Goal: Information Seeking & Learning: Learn about a topic

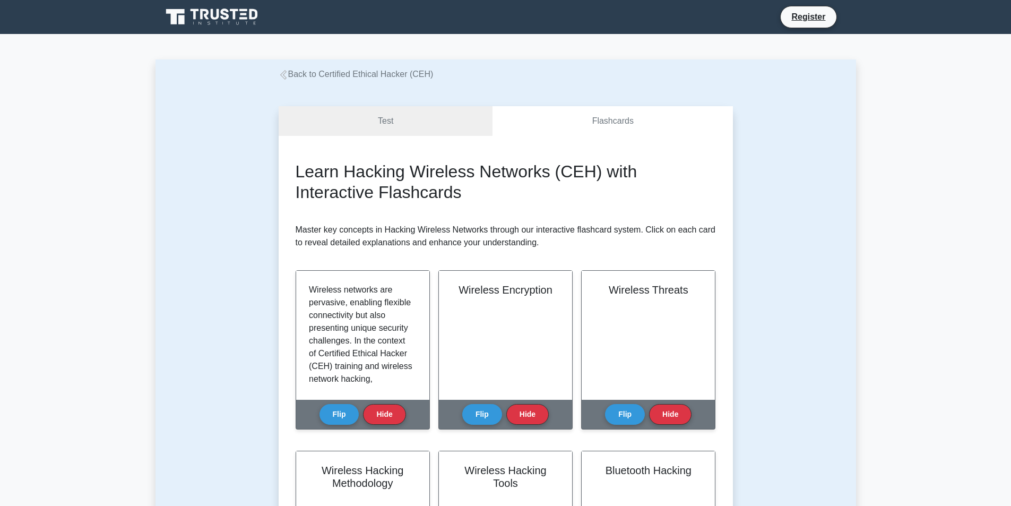
scroll to position [212, 0]
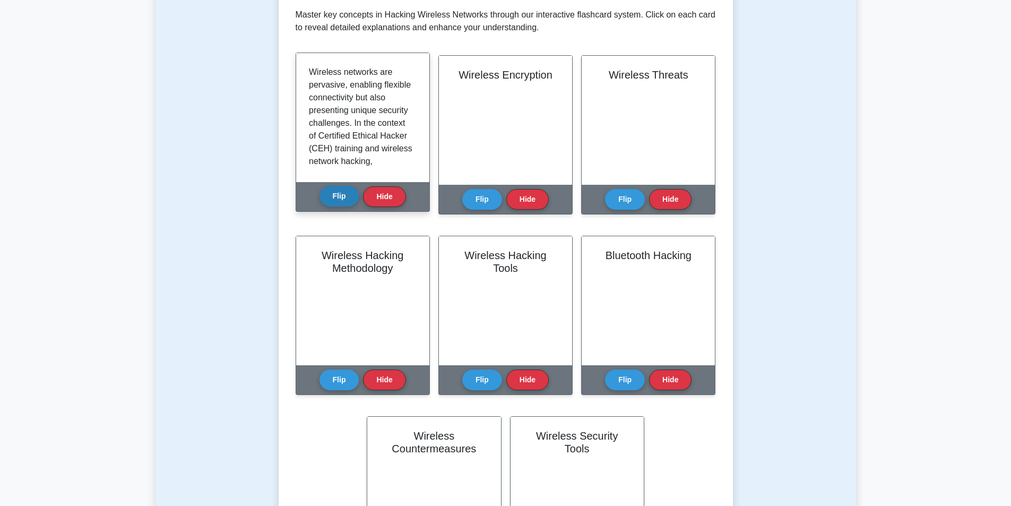
click at [333, 201] on button "Flip" at bounding box center [339, 196] width 40 height 21
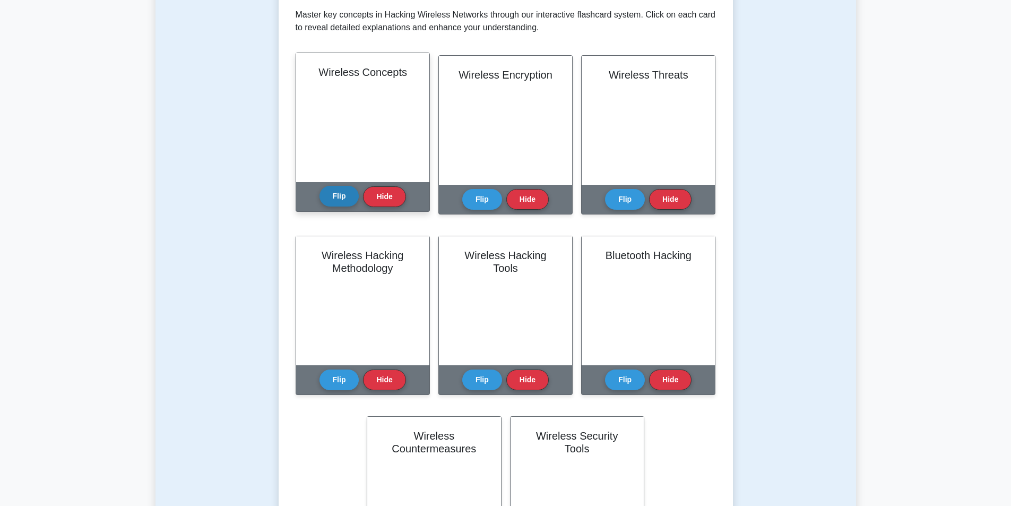
click at [333, 201] on button "Flip" at bounding box center [339, 196] width 40 height 21
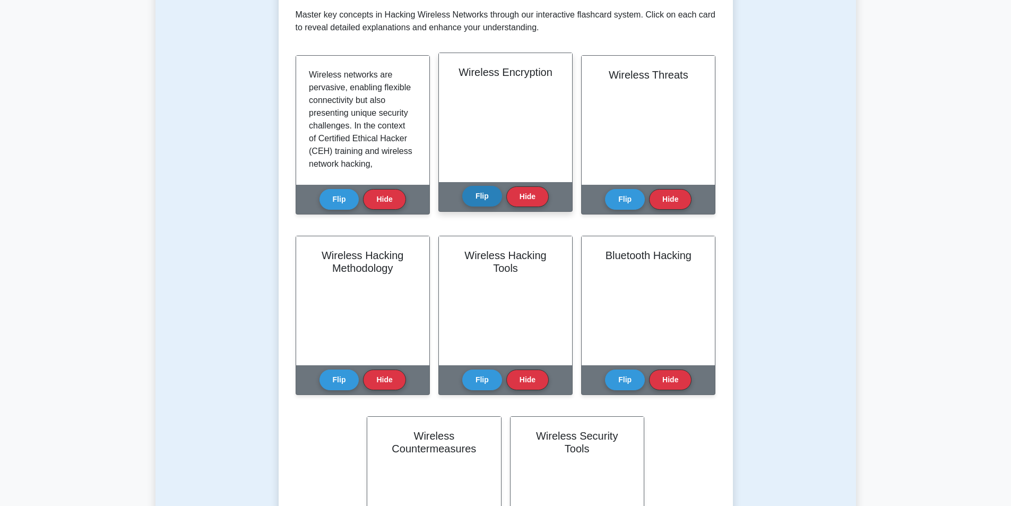
click at [485, 203] on button "Flip" at bounding box center [482, 196] width 40 height 21
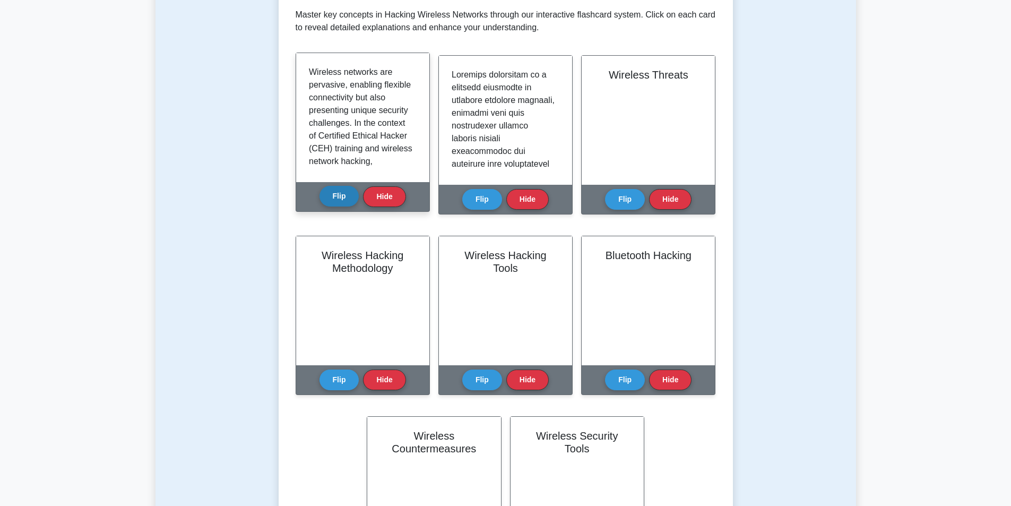
click at [331, 199] on button "Flip" at bounding box center [339, 196] width 40 height 21
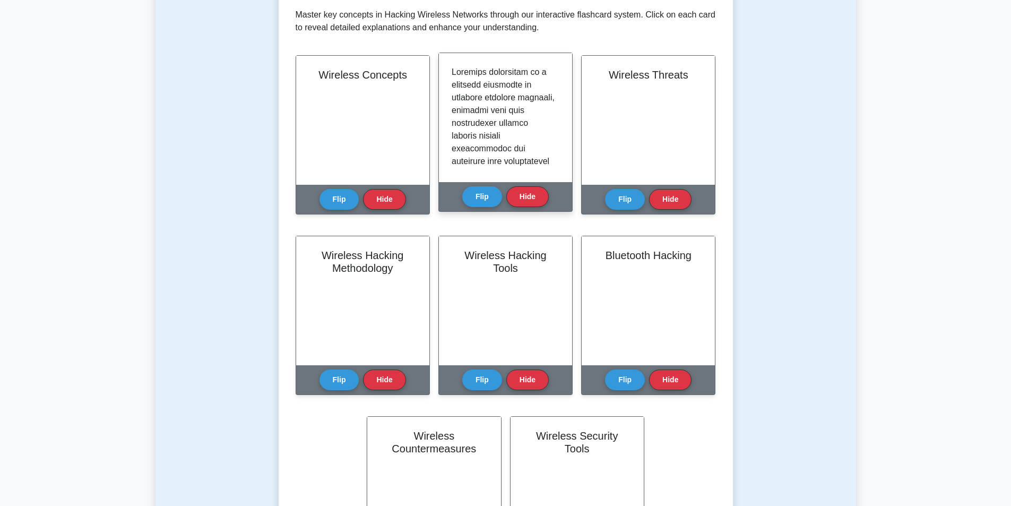
click at [490, 209] on div "Flip Hide" at bounding box center [505, 196] width 86 height 29
click at [479, 195] on button "Flip" at bounding box center [482, 196] width 40 height 21
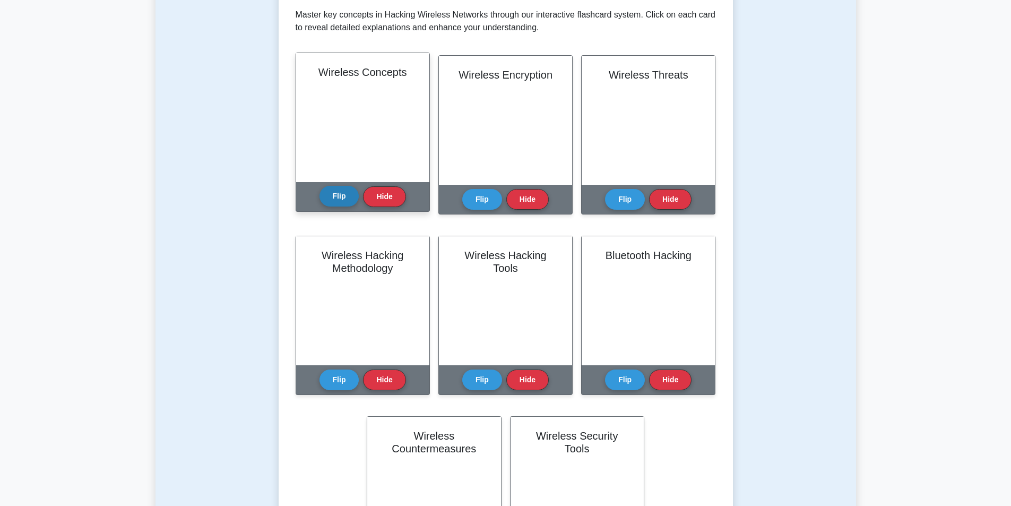
click at [342, 194] on button "Flip" at bounding box center [339, 196] width 40 height 21
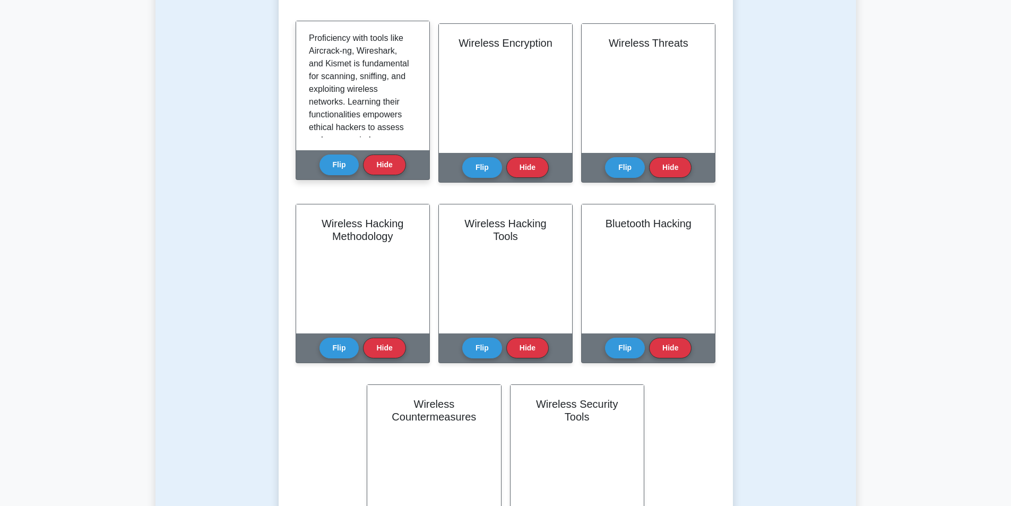
scroll to position [1380, 0]
drag, startPoint x: 352, startPoint y: 74, endPoint x: 326, endPoint y: 78, distance: 25.7
click at [326, 78] on p "**Tools and Techniques**: Proficiency with tools like Aircrack-ng, Wireshark, a…" at bounding box center [360, 36] width 103 height 140
copy p "Kismet"
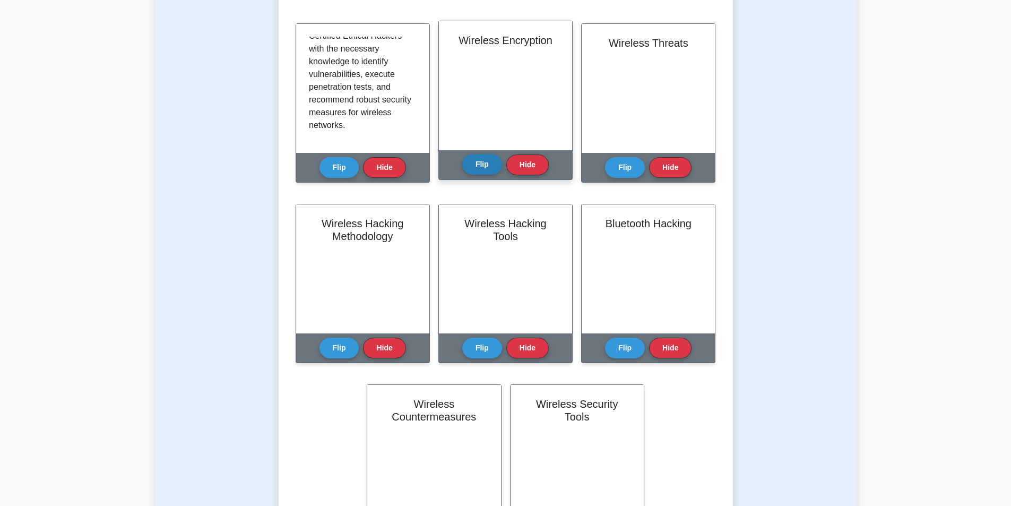
click at [490, 167] on button "Flip" at bounding box center [482, 164] width 40 height 21
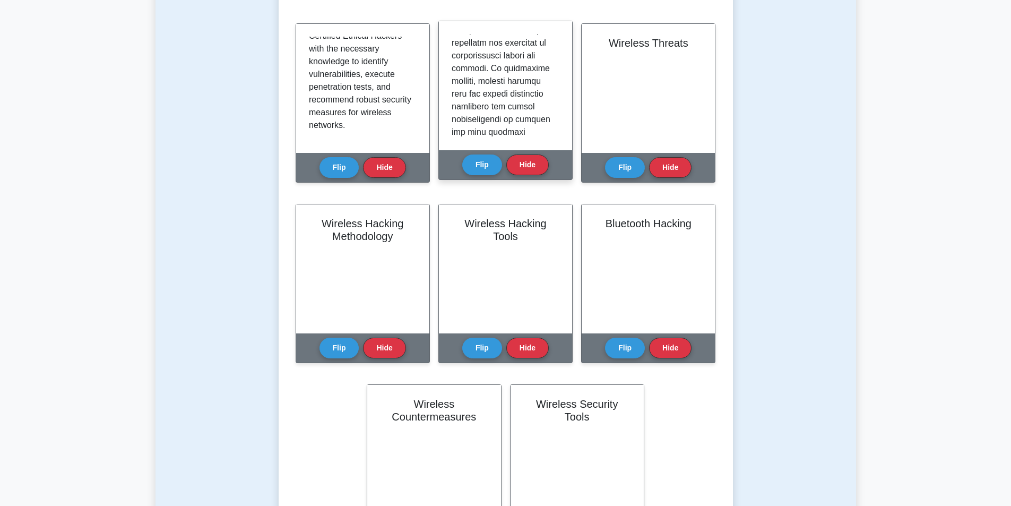
scroll to position [987, 0]
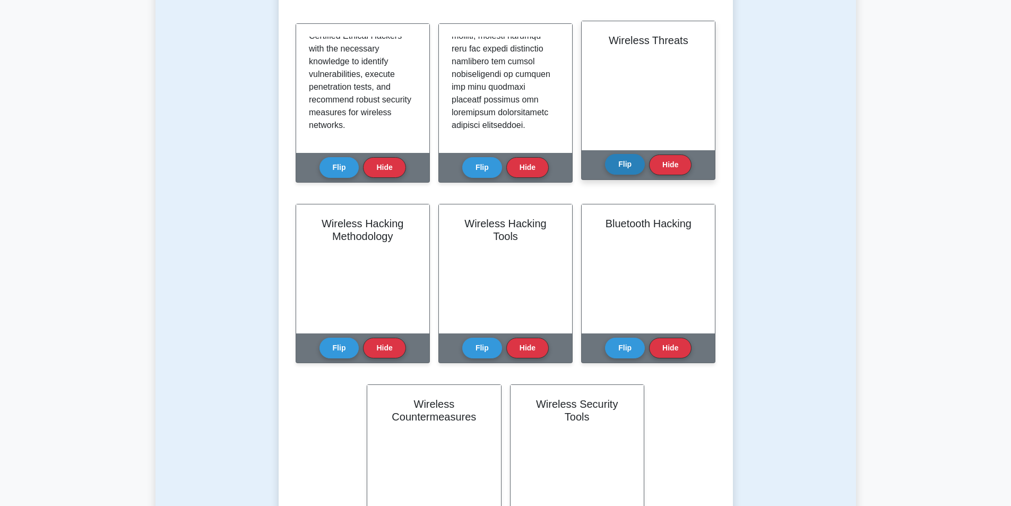
click at [615, 162] on button "Flip" at bounding box center [625, 164] width 40 height 21
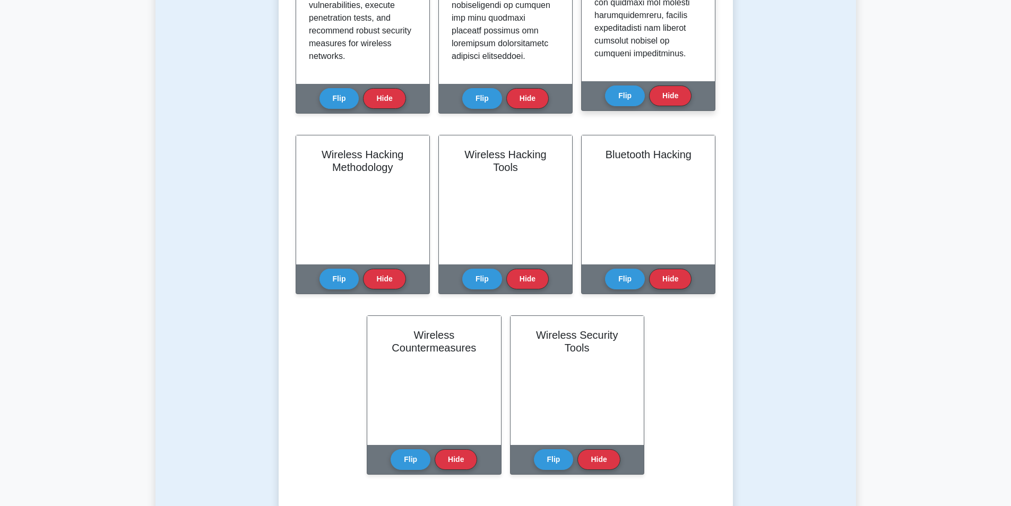
scroll to position [244, 0]
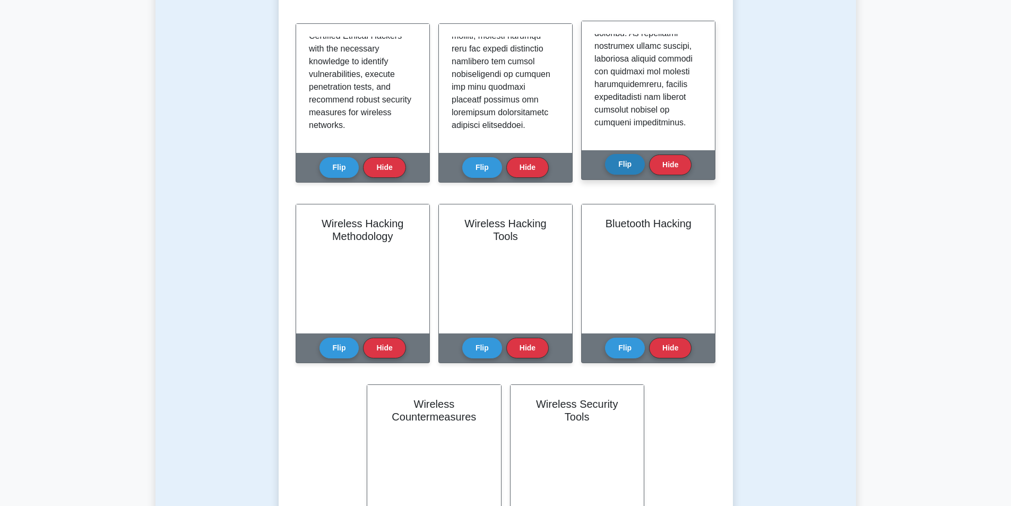
click at [632, 158] on button "Flip" at bounding box center [625, 164] width 40 height 21
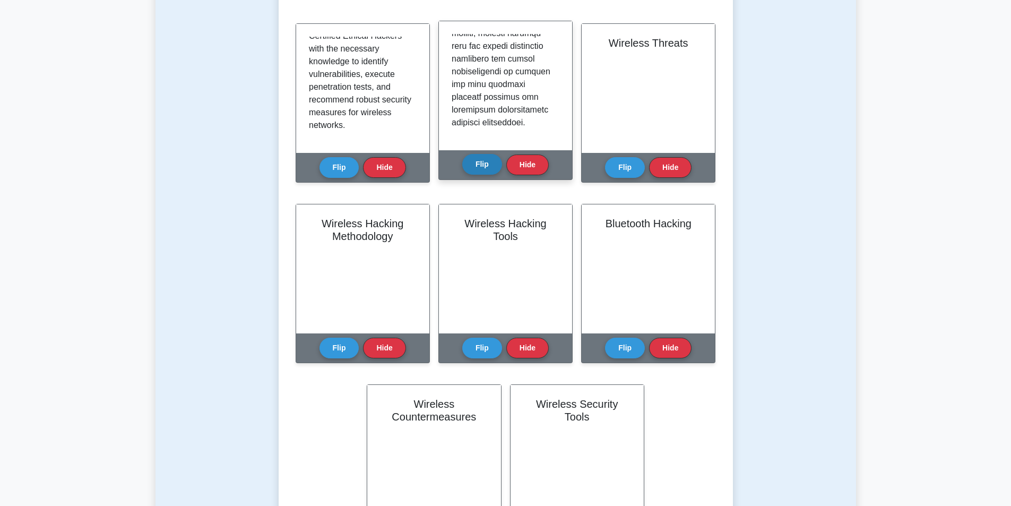
click at [499, 167] on button "Flip" at bounding box center [482, 164] width 40 height 21
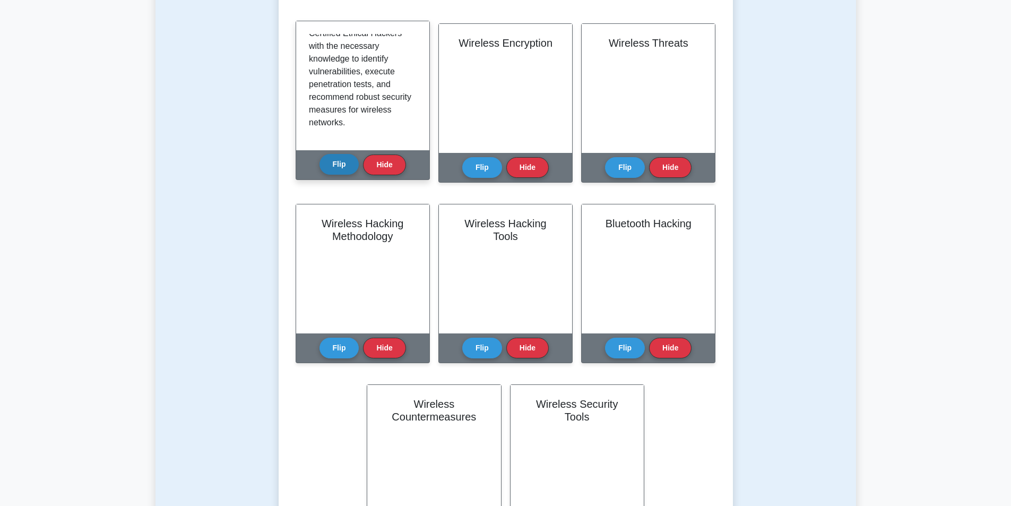
click at [340, 167] on button "Flip" at bounding box center [339, 164] width 40 height 21
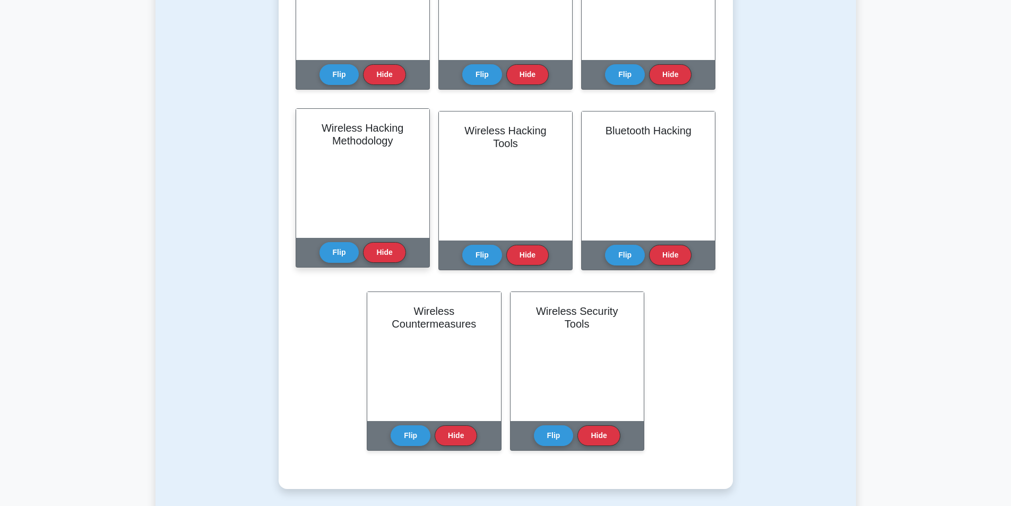
scroll to position [350, 0]
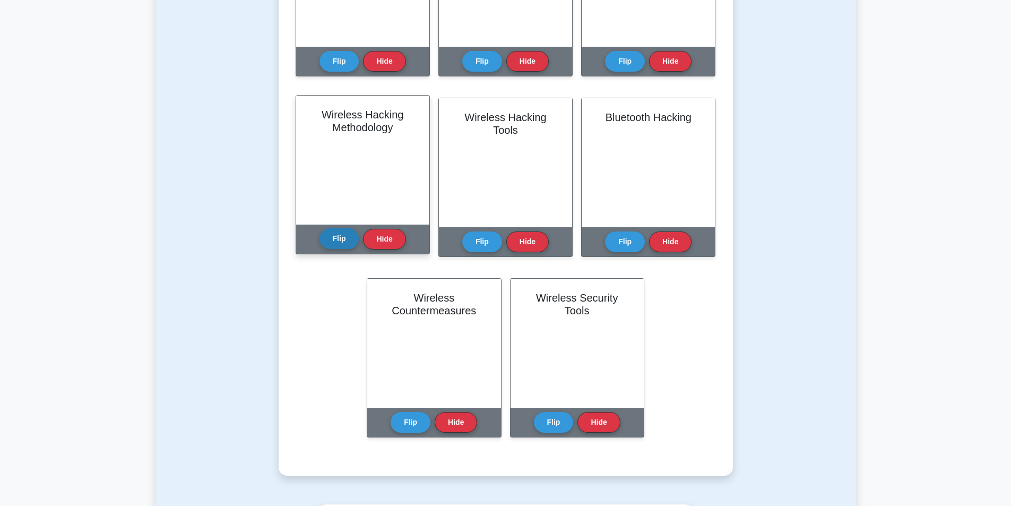
click at [343, 245] on button "Flip" at bounding box center [339, 238] width 40 height 21
